Goal: Find specific page/section: Find specific page/section

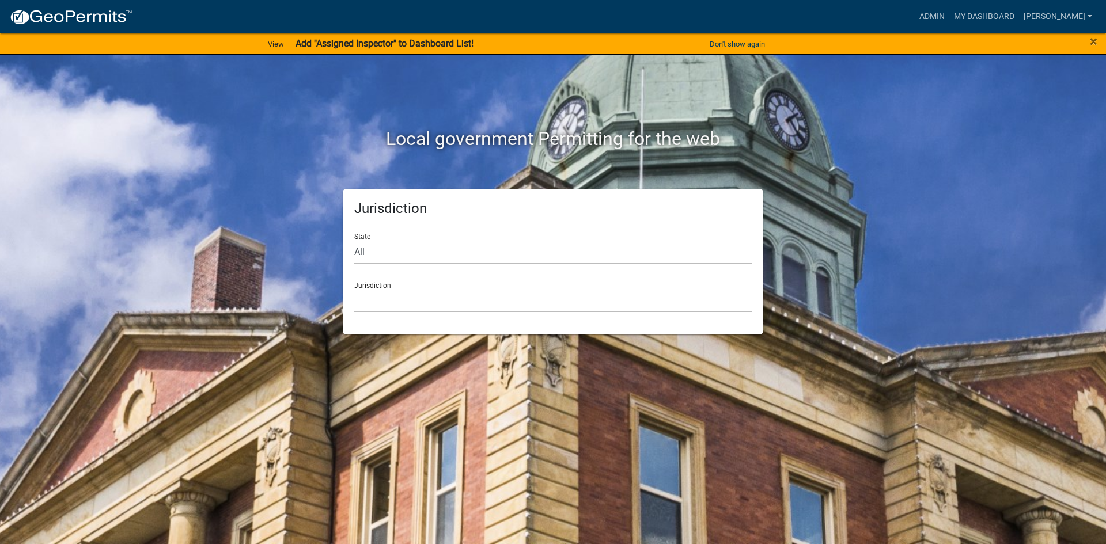
click at [384, 255] on select "All [US_STATE] [US_STATE] [US_STATE] [US_STATE] [US_STATE] [US_STATE] [US_STATE…" at bounding box center [552, 252] width 397 height 24
select select "[US_STATE]"
click at [354, 240] on select "All [US_STATE] [US_STATE] [US_STATE] [US_STATE] [US_STATE] [US_STATE] [US_STATE…" at bounding box center [552, 252] width 397 height 24
click at [390, 303] on select "[GEOGRAPHIC_DATA], [US_STATE] [GEOGRAPHIC_DATA], [US_STATE] [GEOGRAPHIC_DATA], …" at bounding box center [552, 301] width 397 height 24
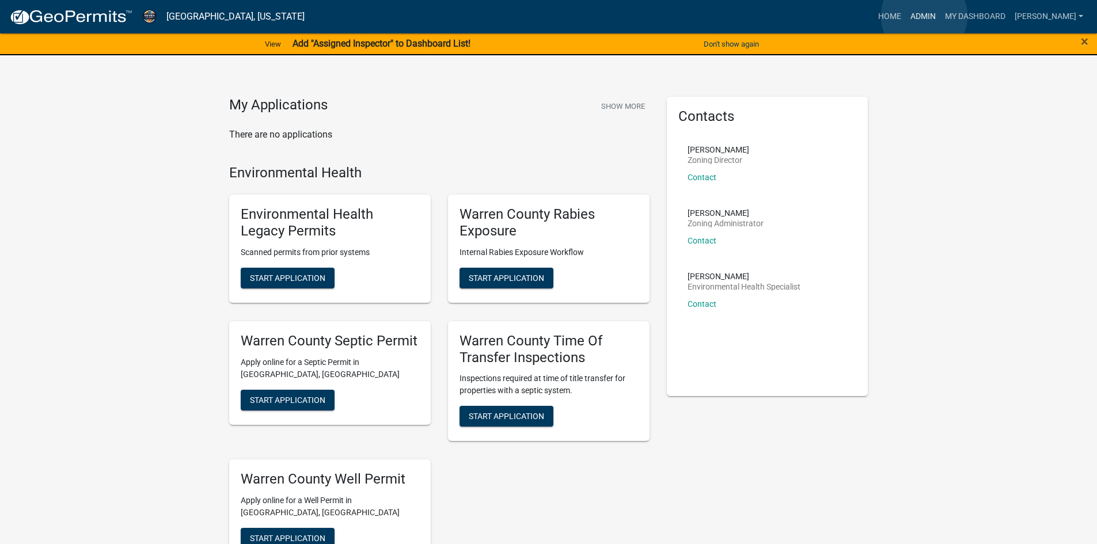
click at [925, 17] on link "Admin" at bounding box center [923, 17] width 35 height 22
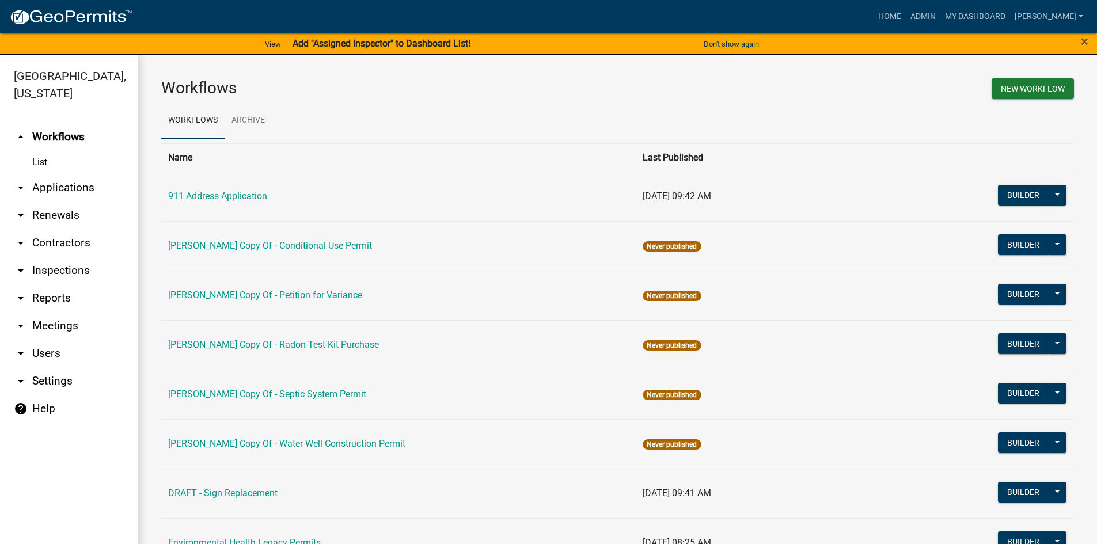
click at [46, 285] on link "arrow_drop_down Reports" at bounding box center [69, 299] width 138 height 28
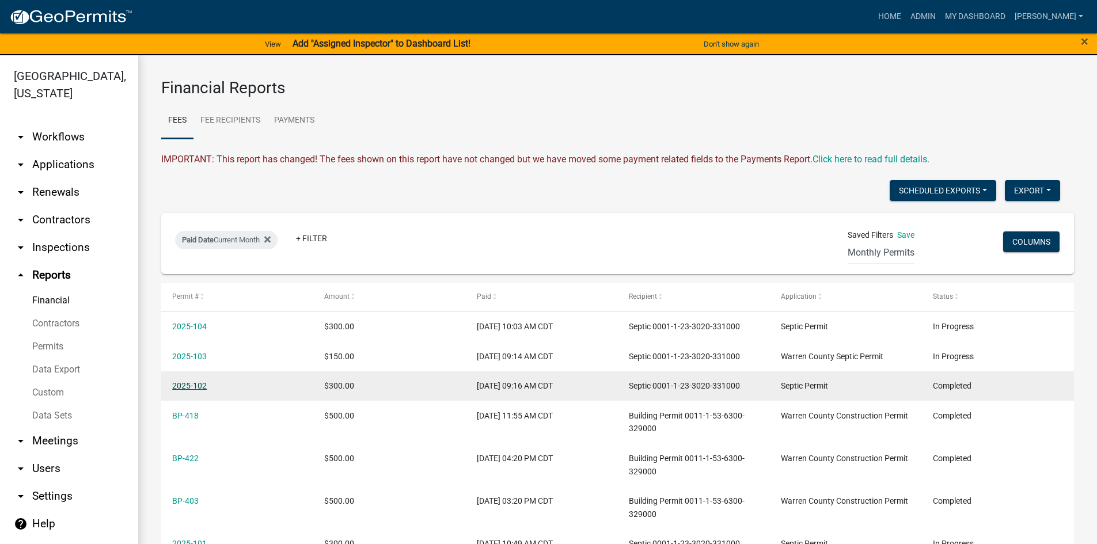
click at [198, 386] on link "2025-102" at bounding box center [189, 385] width 35 height 9
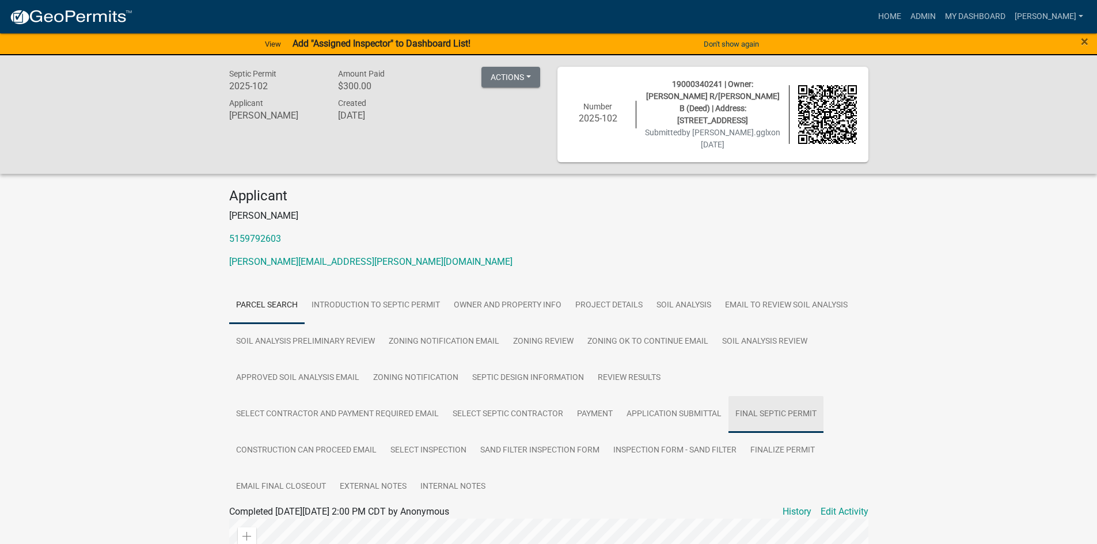
click at [769, 400] on link "Final Septic Permit" at bounding box center [776, 414] width 95 height 37
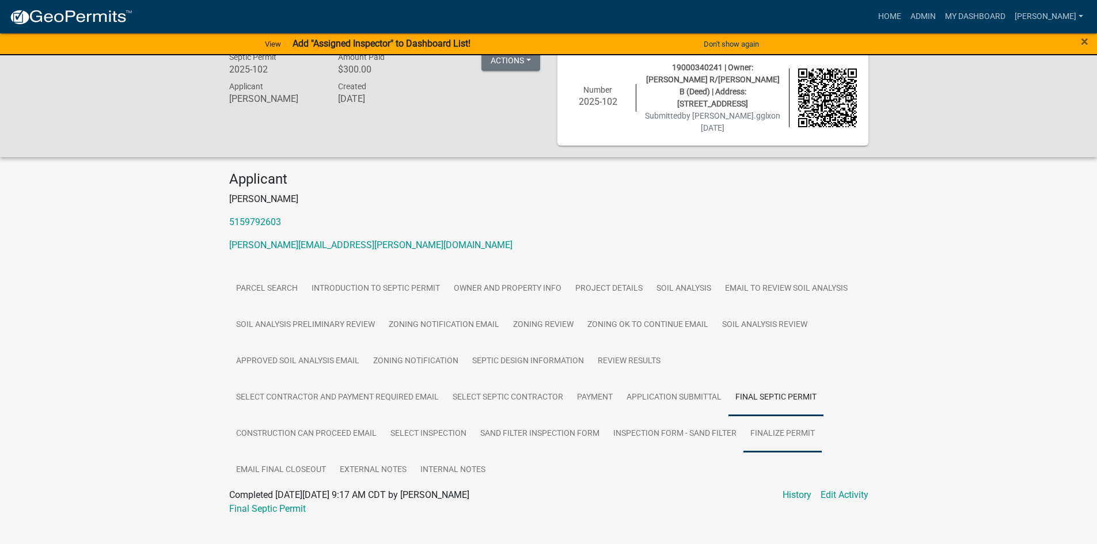
scroll to position [25, 0]
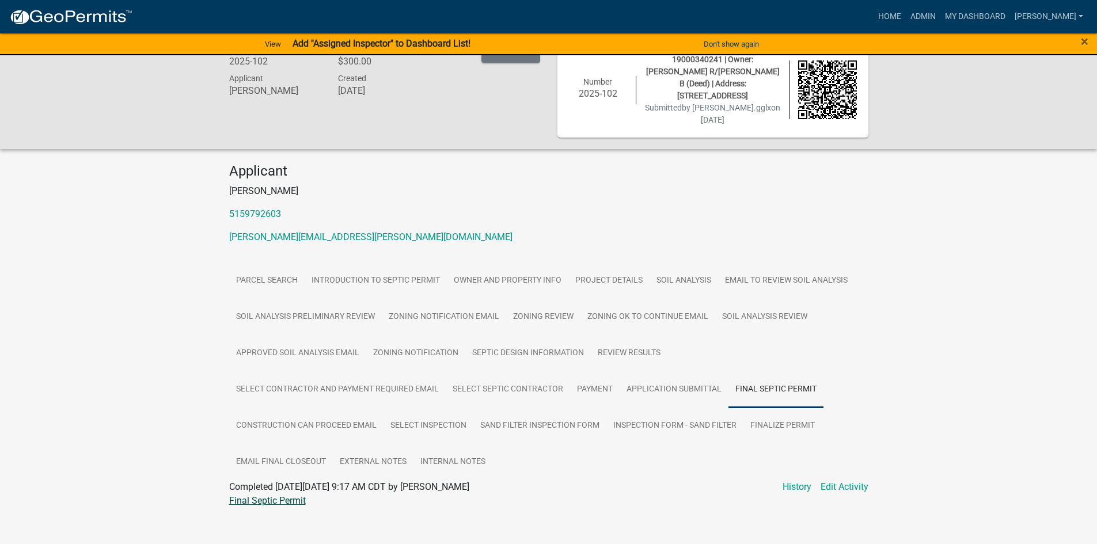
click at [263, 495] on link "Final Septic Permit" at bounding box center [267, 500] width 77 height 11
